Goal: Task Accomplishment & Management: Complete application form

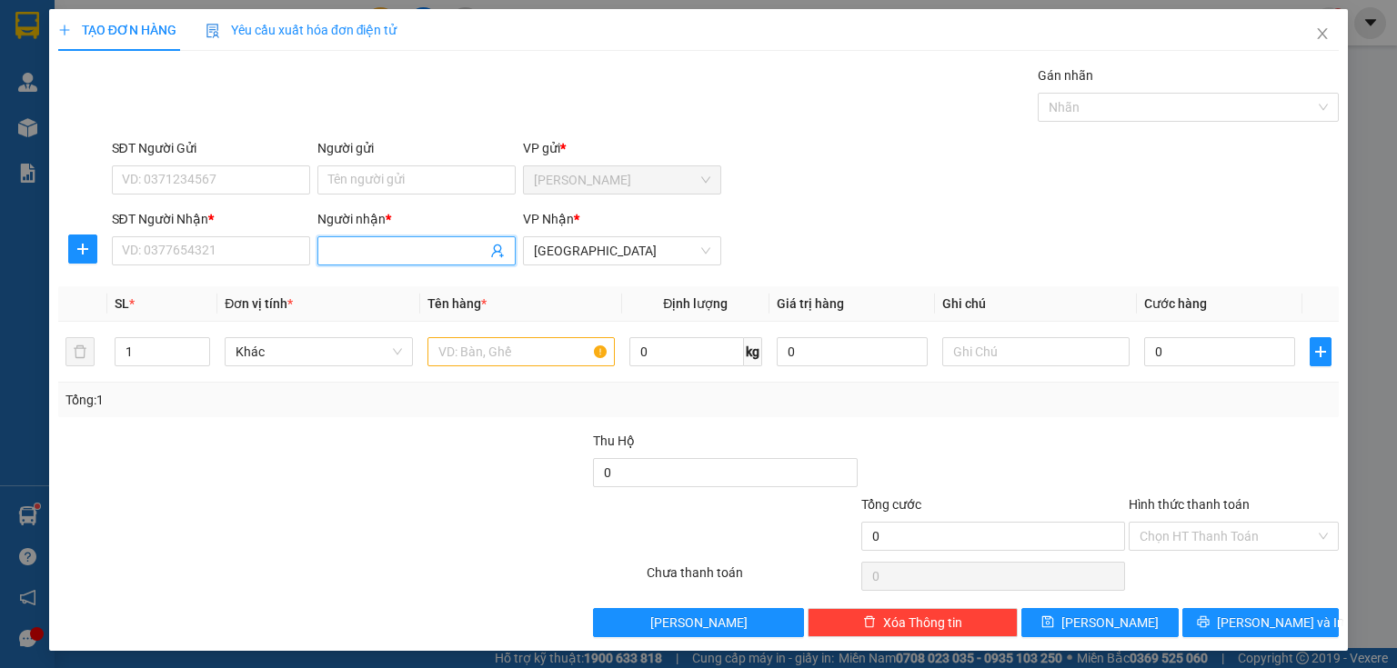
click at [363, 250] on input "Người nhận *" at bounding box center [407, 251] width 158 height 20
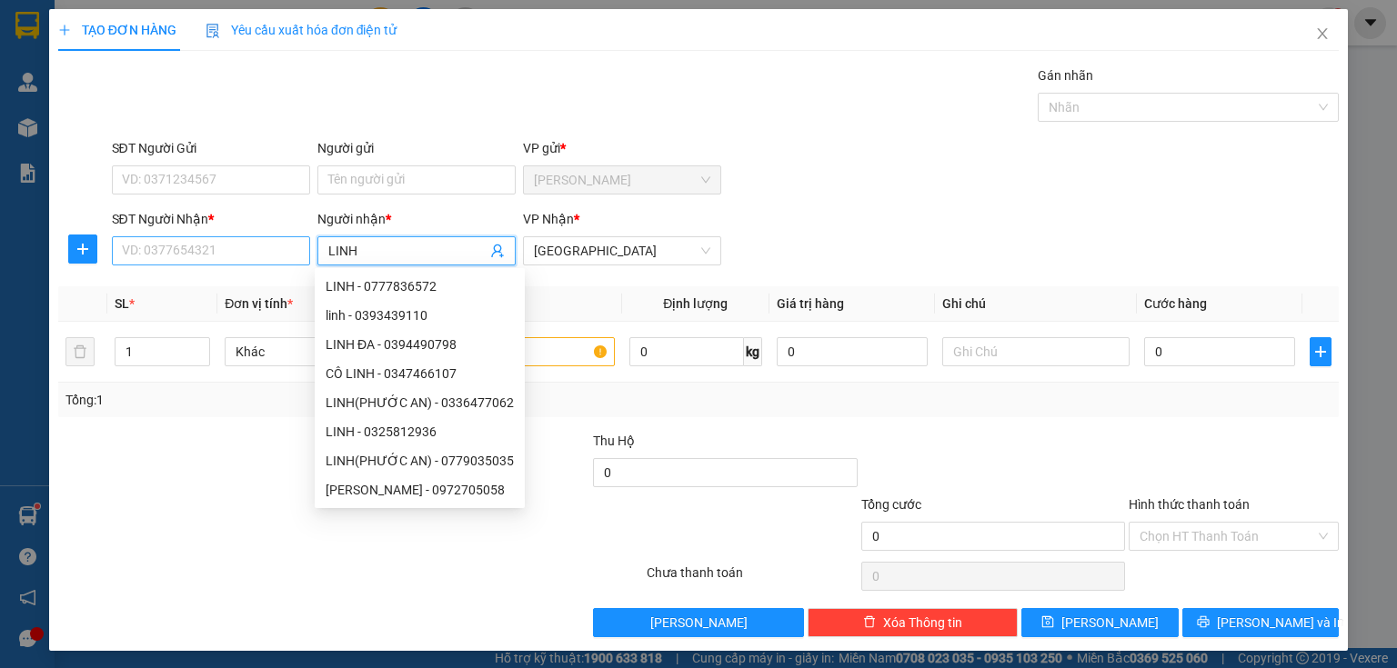
type input "LINH"
click at [143, 241] on input "SĐT Người Nhận *" at bounding box center [211, 250] width 198 height 29
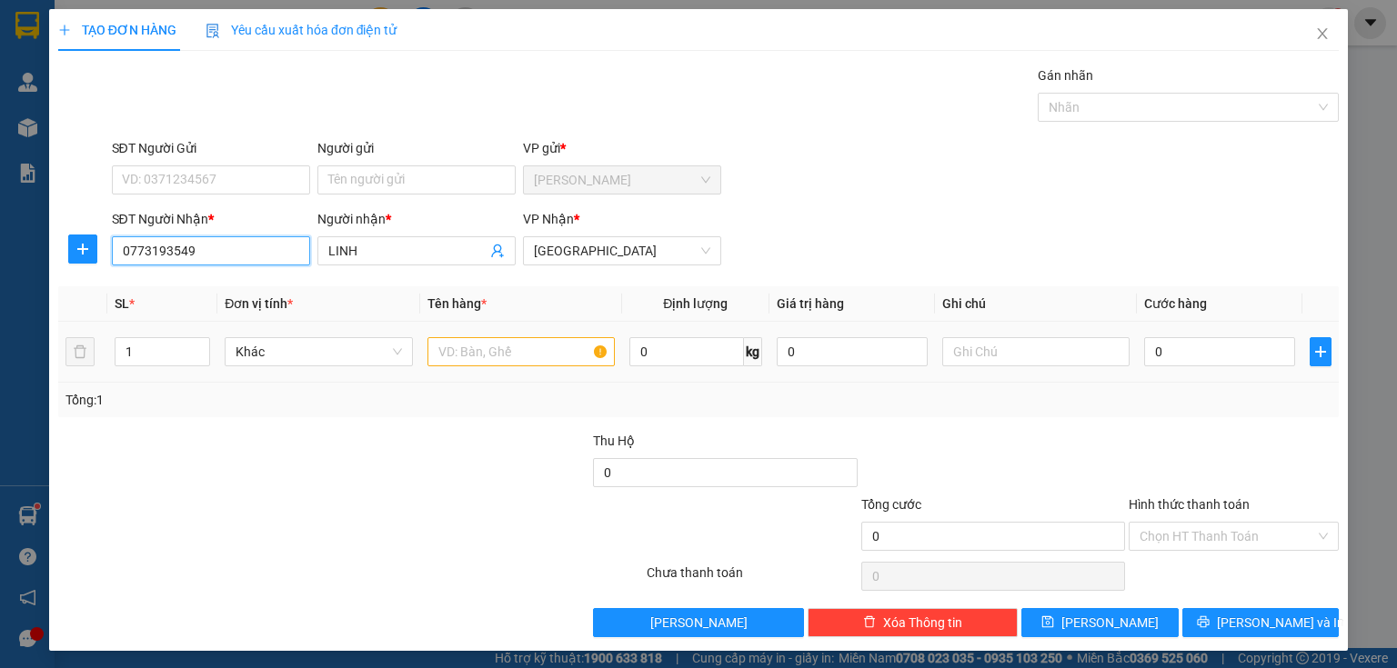
type input "0773193549"
click at [441, 351] on input "text" at bounding box center [520, 351] width 187 height 29
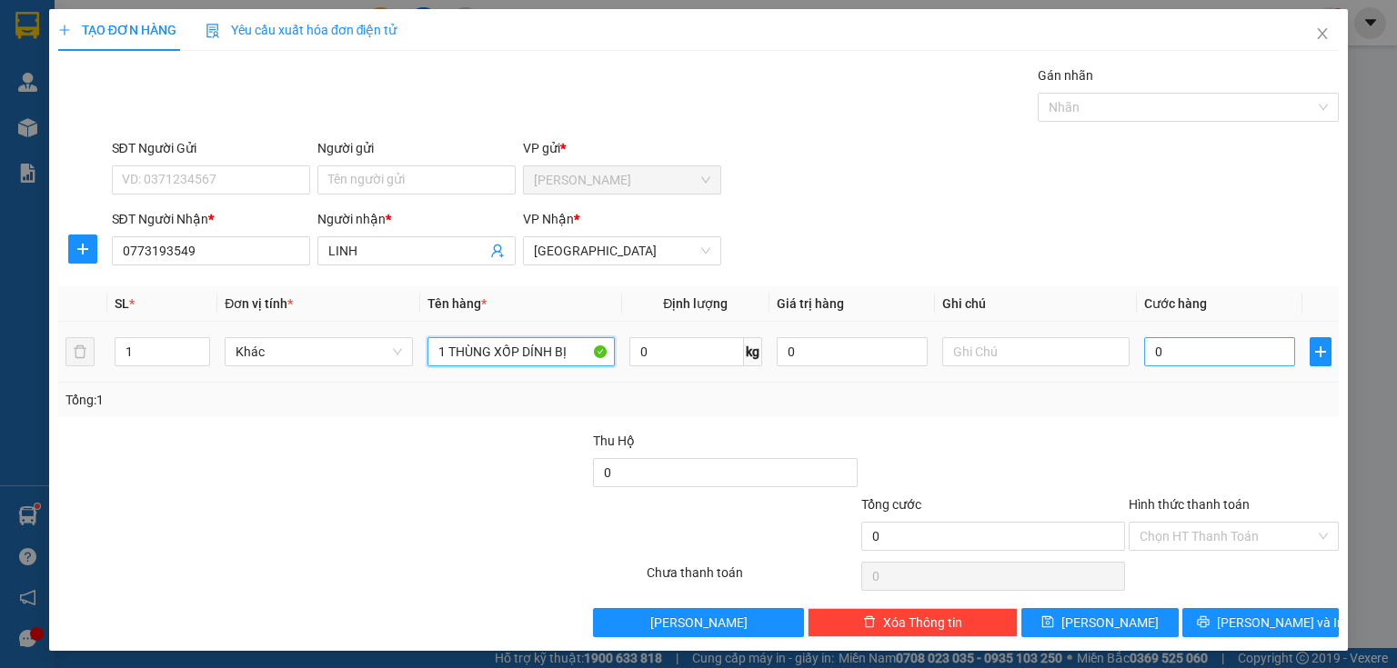
type input "1 THÙNG XỐP DÍNH BỊ"
click at [1173, 356] on input "0" at bounding box center [1219, 351] width 151 height 29
type input "5"
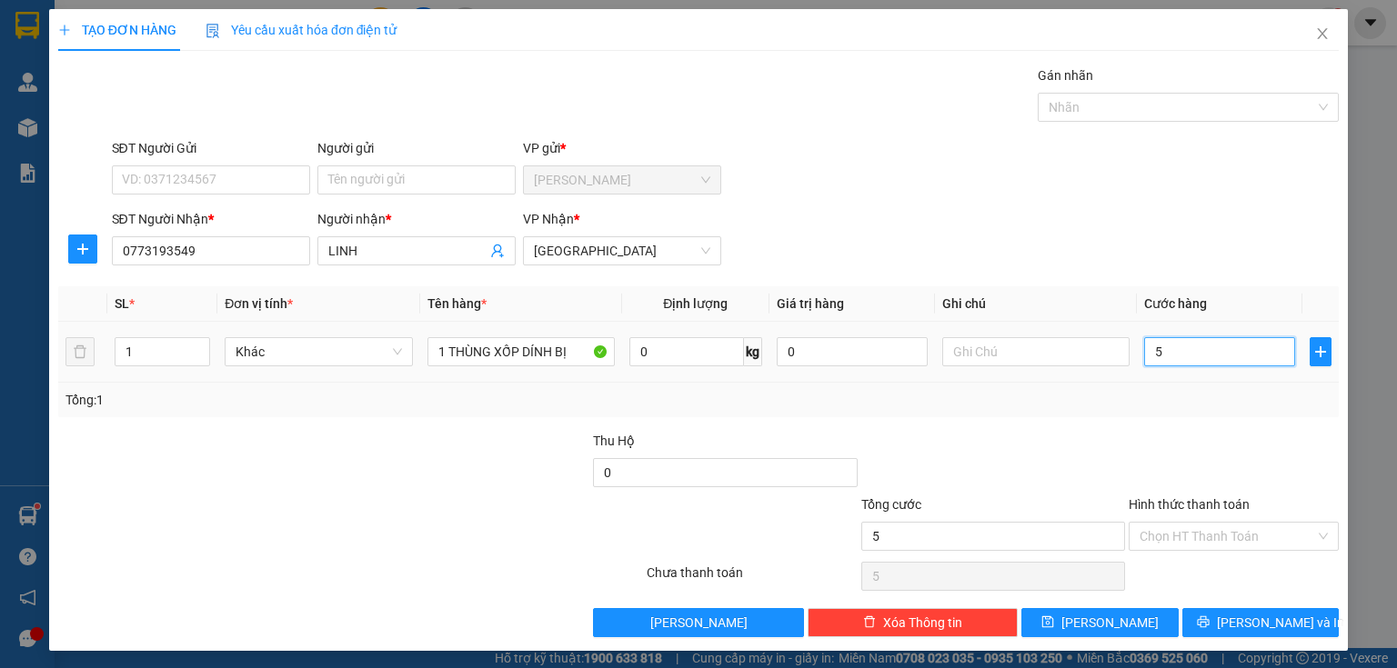
type input "50"
type input "500"
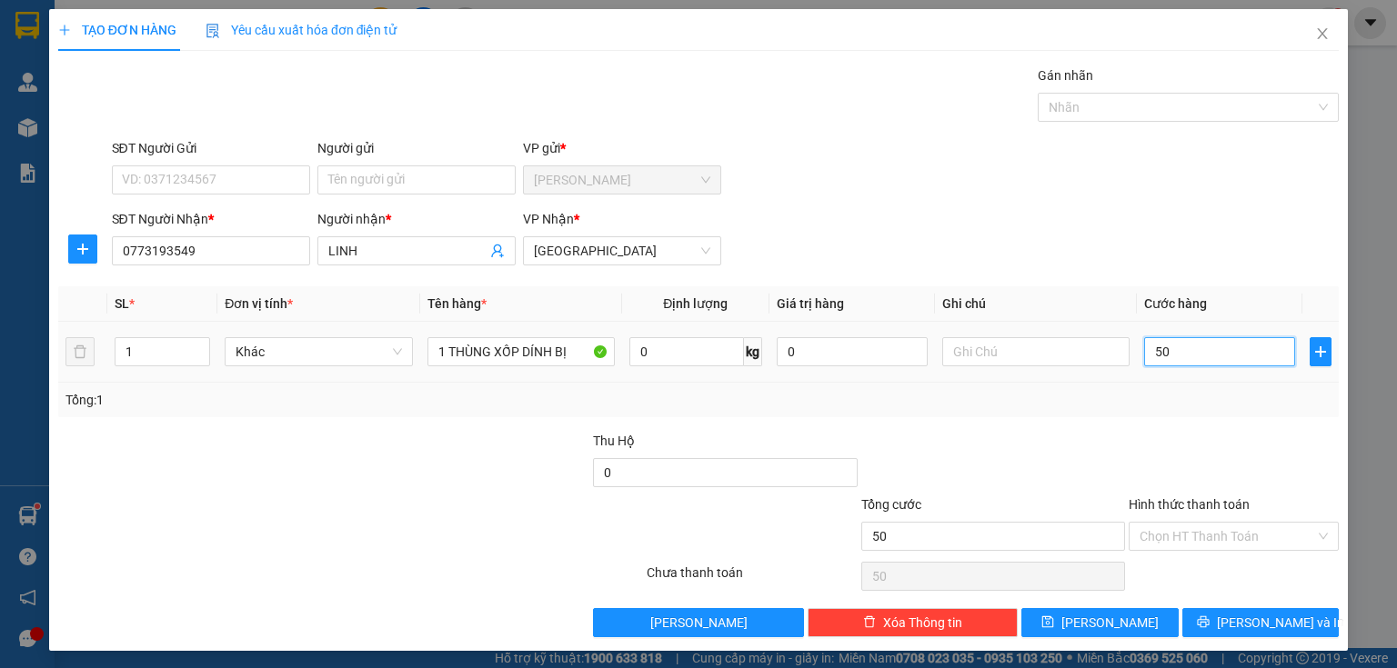
type input "500"
type input "5.000"
type input "50.000"
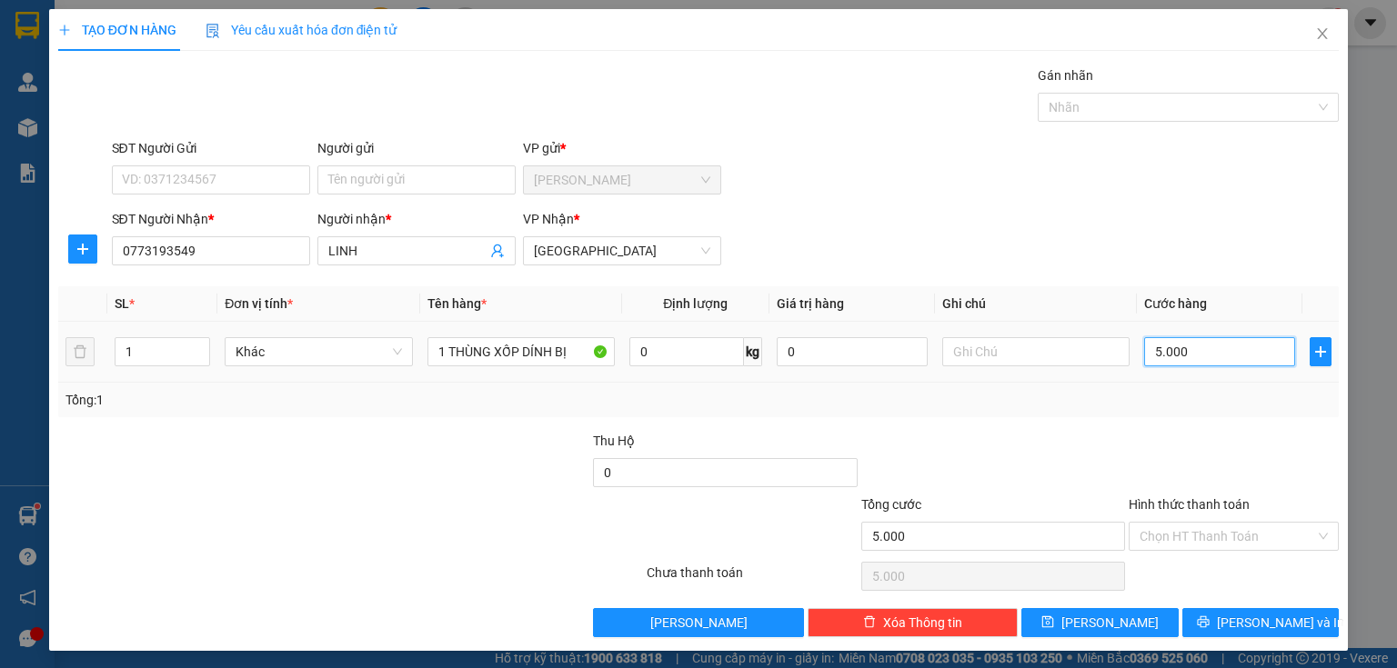
type input "50.000"
click at [1139, 536] on input "Hình thức thanh toán" at bounding box center [1227, 536] width 176 height 27
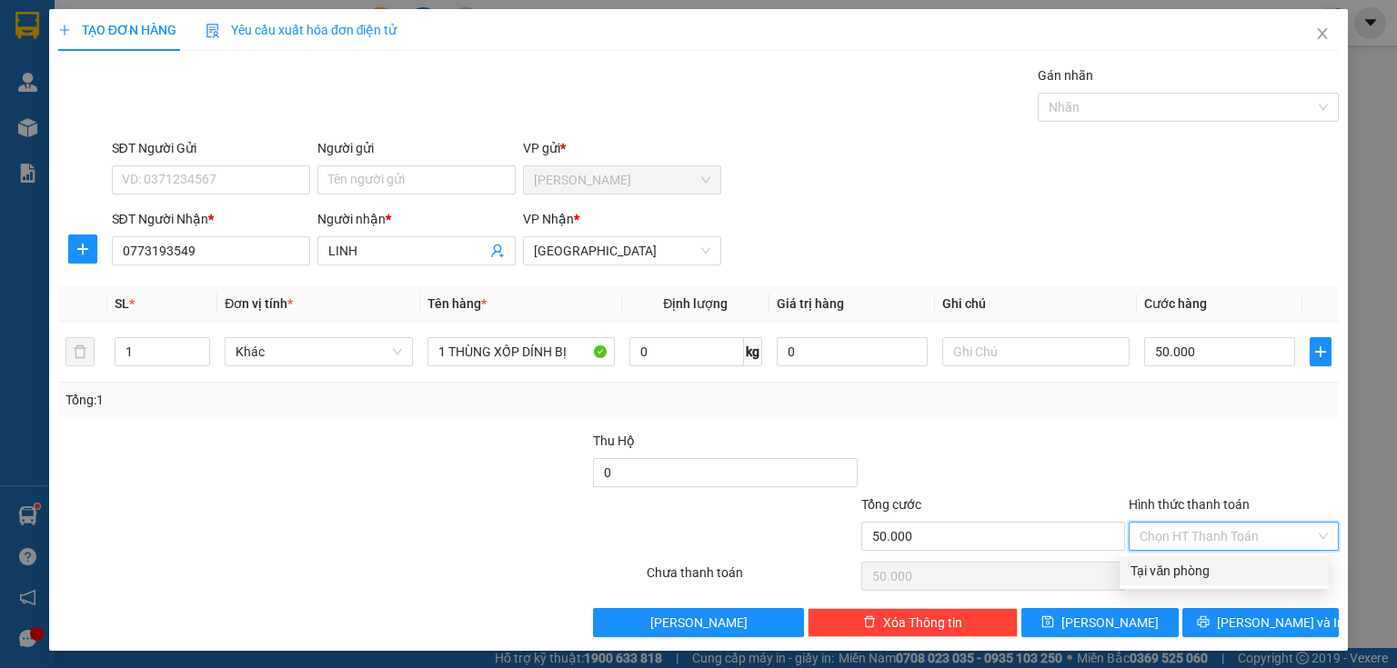
click at [1135, 576] on div "Tại văn phòng" at bounding box center [1223, 571] width 187 height 20
type input "0"
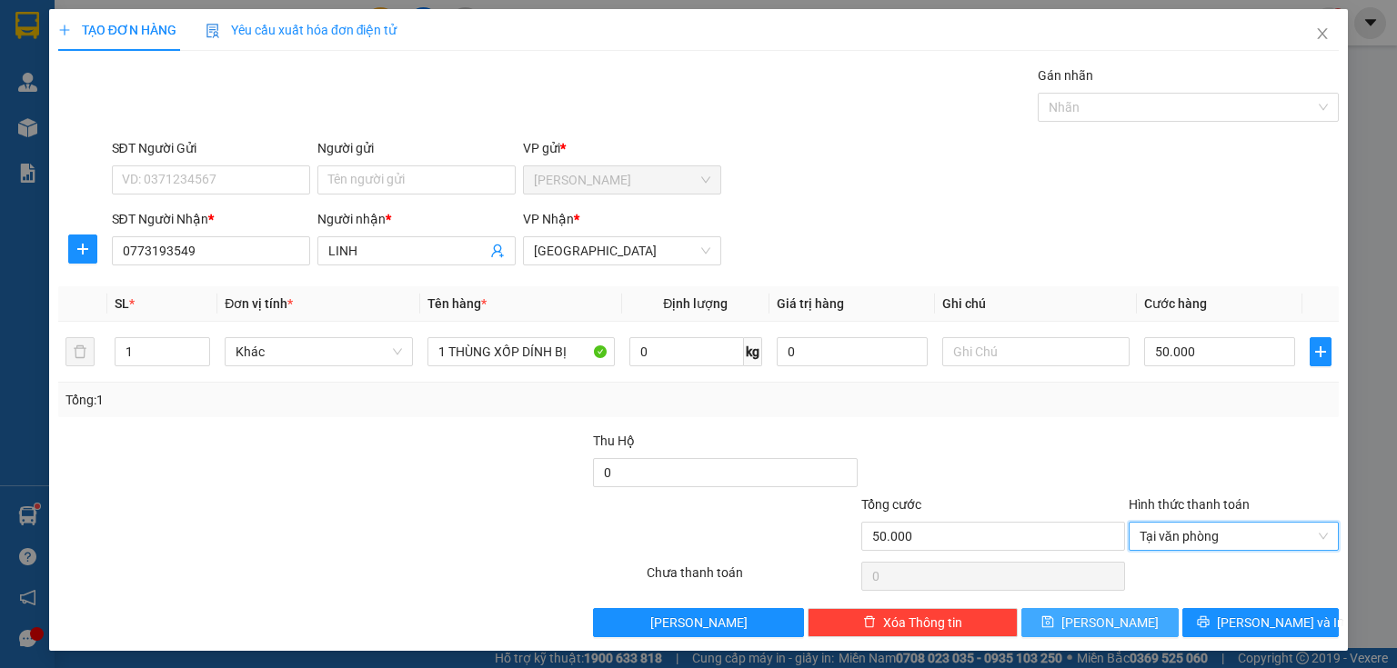
click at [1101, 622] on span "[PERSON_NAME]" at bounding box center [1109, 623] width 97 height 20
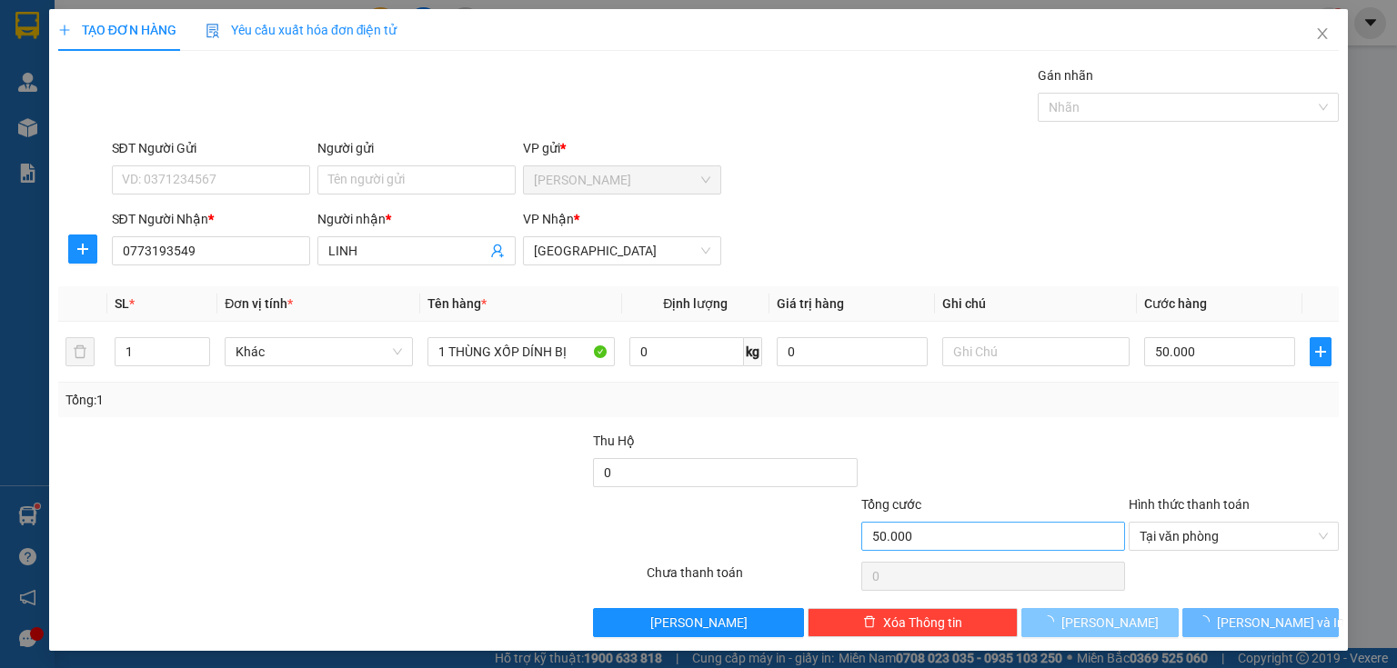
type input "0"
